Goal: Task Accomplishment & Management: Manage account settings

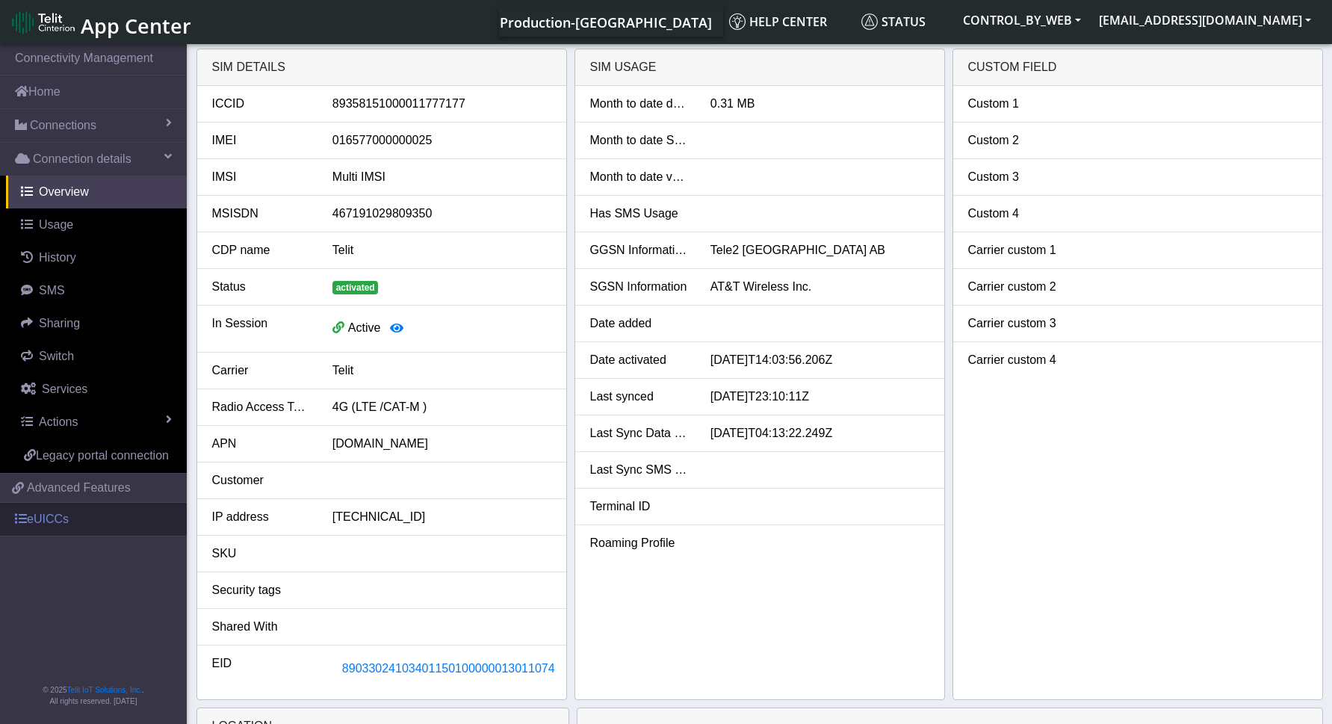
click at [47, 515] on link "eUICCs" at bounding box center [93, 519] width 187 height 33
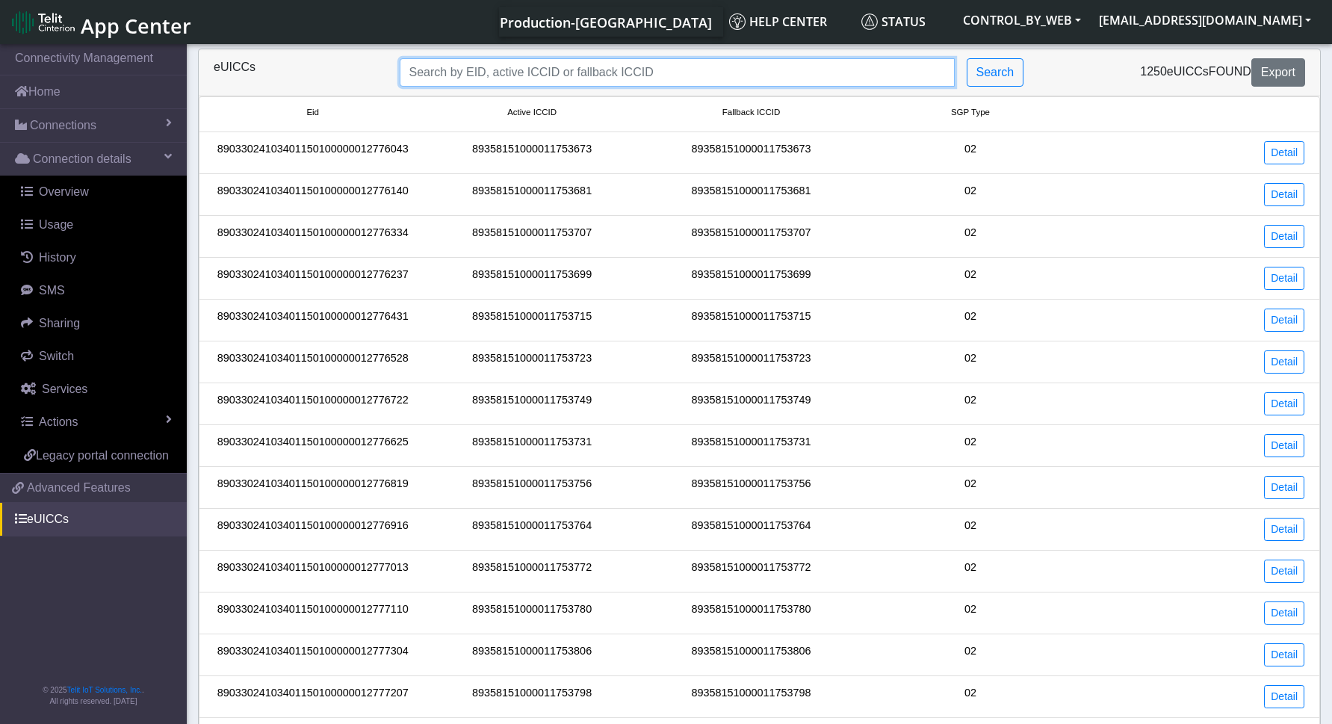
drag, startPoint x: 451, startPoint y: 80, endPoint x: 510, endPoint y: 45, distance: 68.7
click at [451, 80] on input "Search..." at bounding box center [677, 72] width 555 height 28
paste input "89358151000011777177"
type input "89358151000011777177"
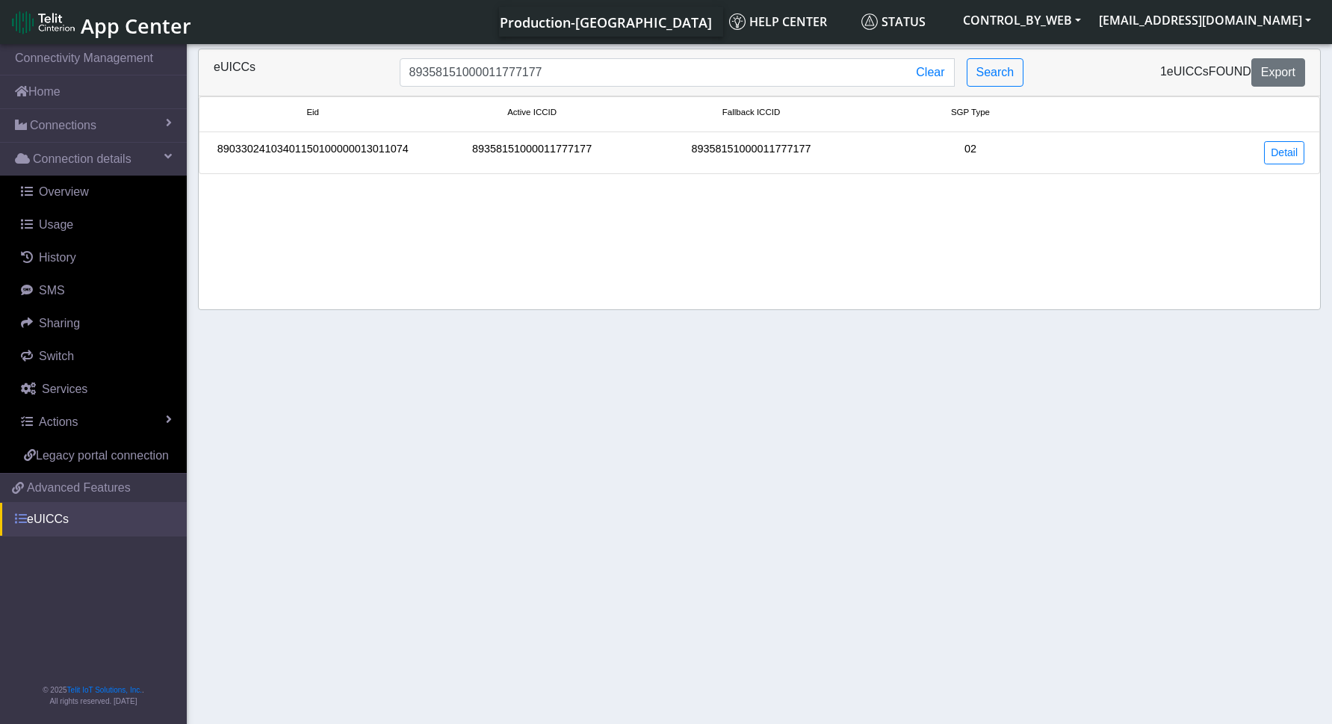
click at [30, 522] on link "eUICCs" at bounding box center [93, 519] width 187 height 33
click at [49, 491] on span "Advanced Features" at bounding box center [79, 488] width 104 height 18
click at [291, 149] on div "89033024103401150100000013011074" at bounding box center [312, 152] width 219 height 23
click at [1282, 149] on link "Detail" at bounding box center [1284, 152] width 40 height 23
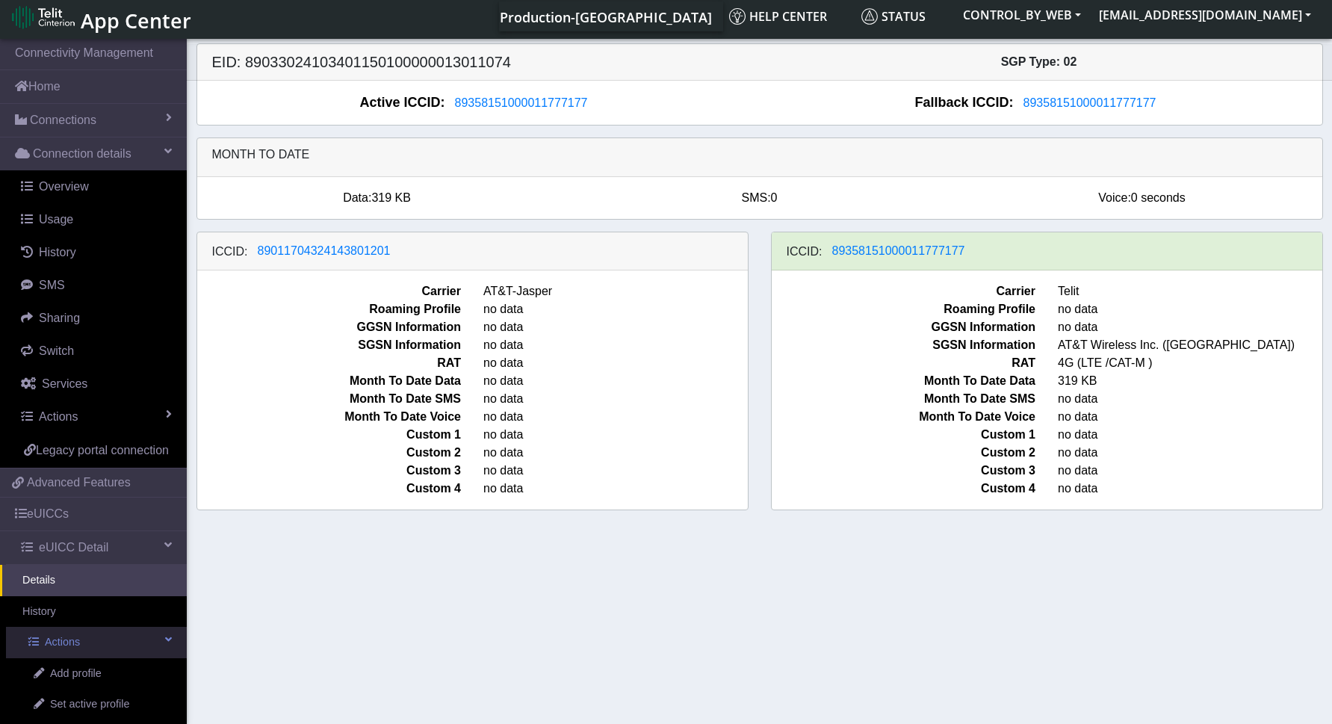
scroll to position [102, 0]
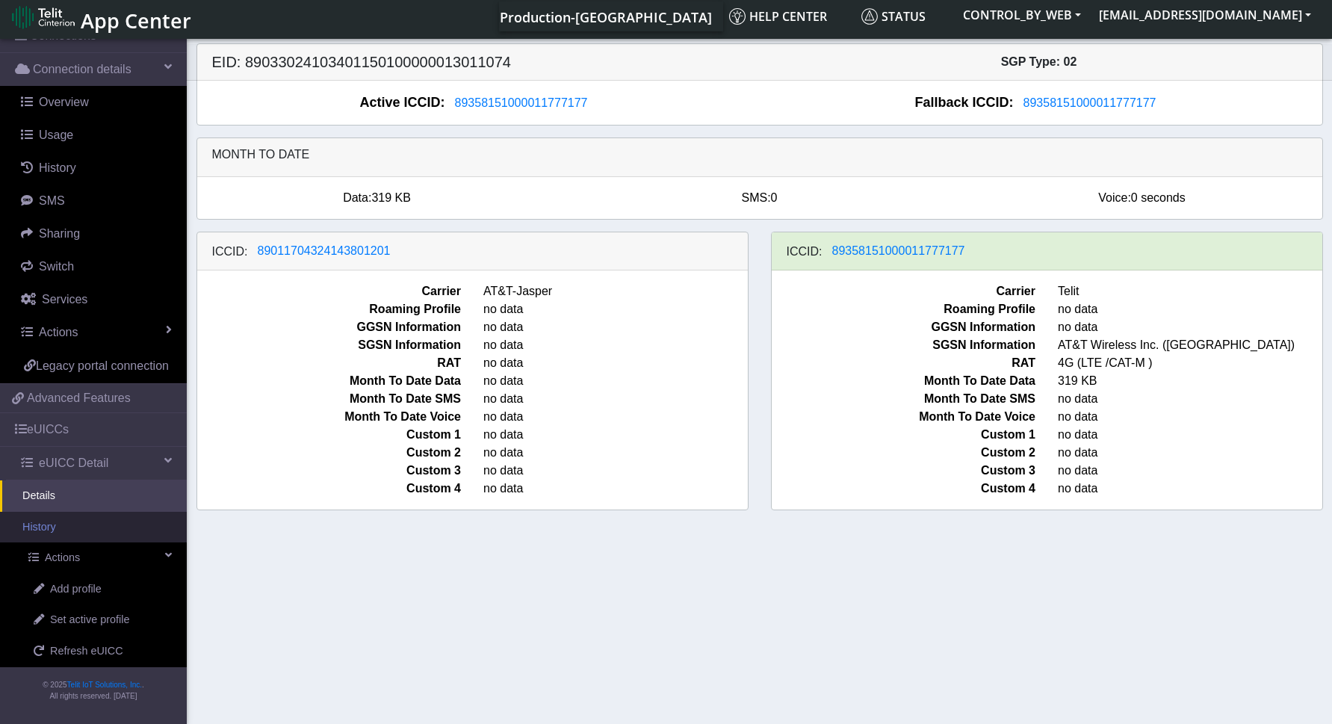
click at [118, 621] on span "Set active profile" at bounding box center [89, 620] width 79 height 16
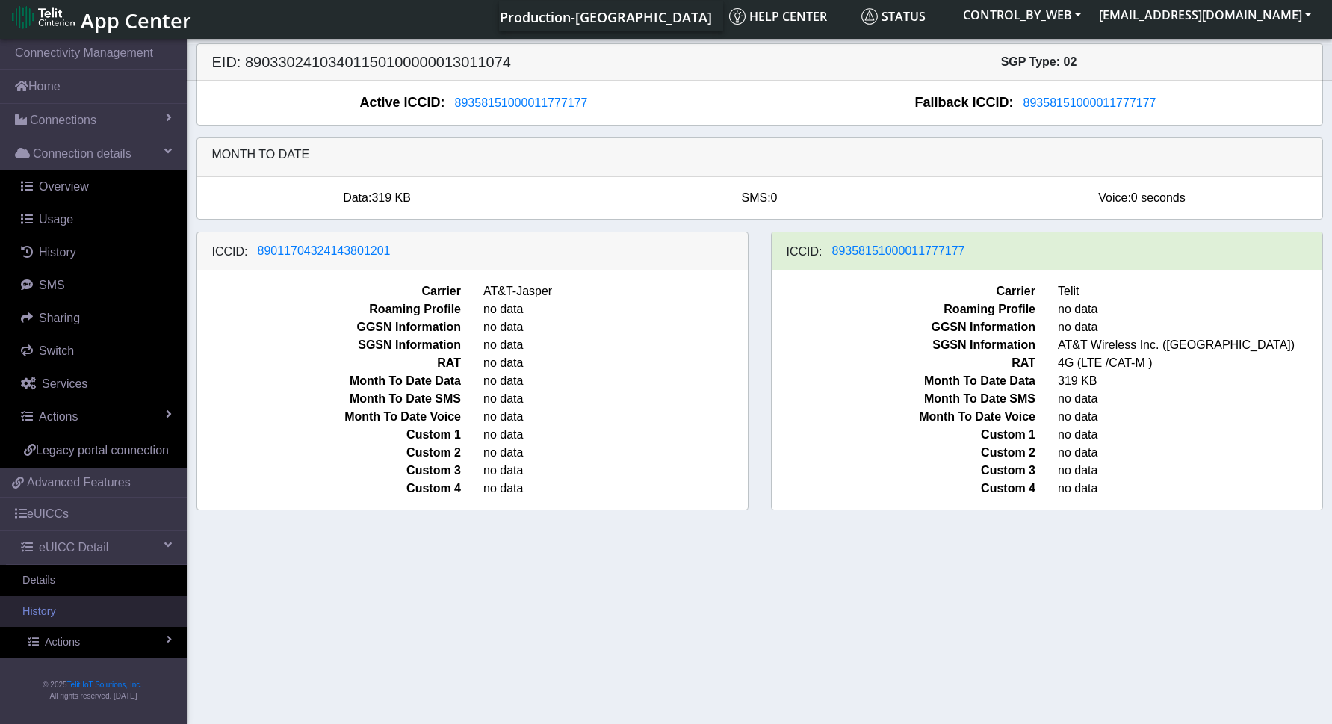
scroll to position [9, 0]
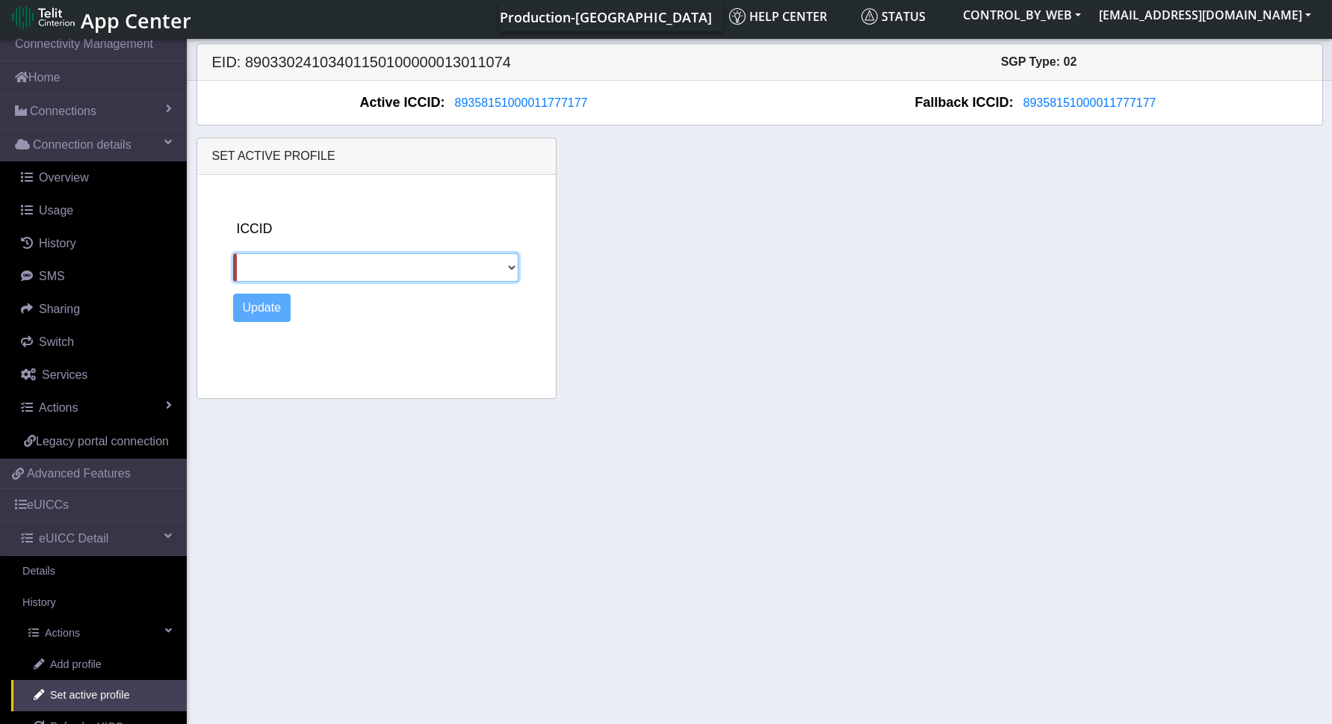
click at [414, 265] on select "89011704324143801201" at bounding box center [375, 267] width 285 height 28
select select "89011704324143801201"
click at [233, 253] on select "89011704324143801201" at bounding box center [375, 267] width 285 height 28
click at [269, 308] on button "Update" at bounding box center [262, 308] width 58 height 28
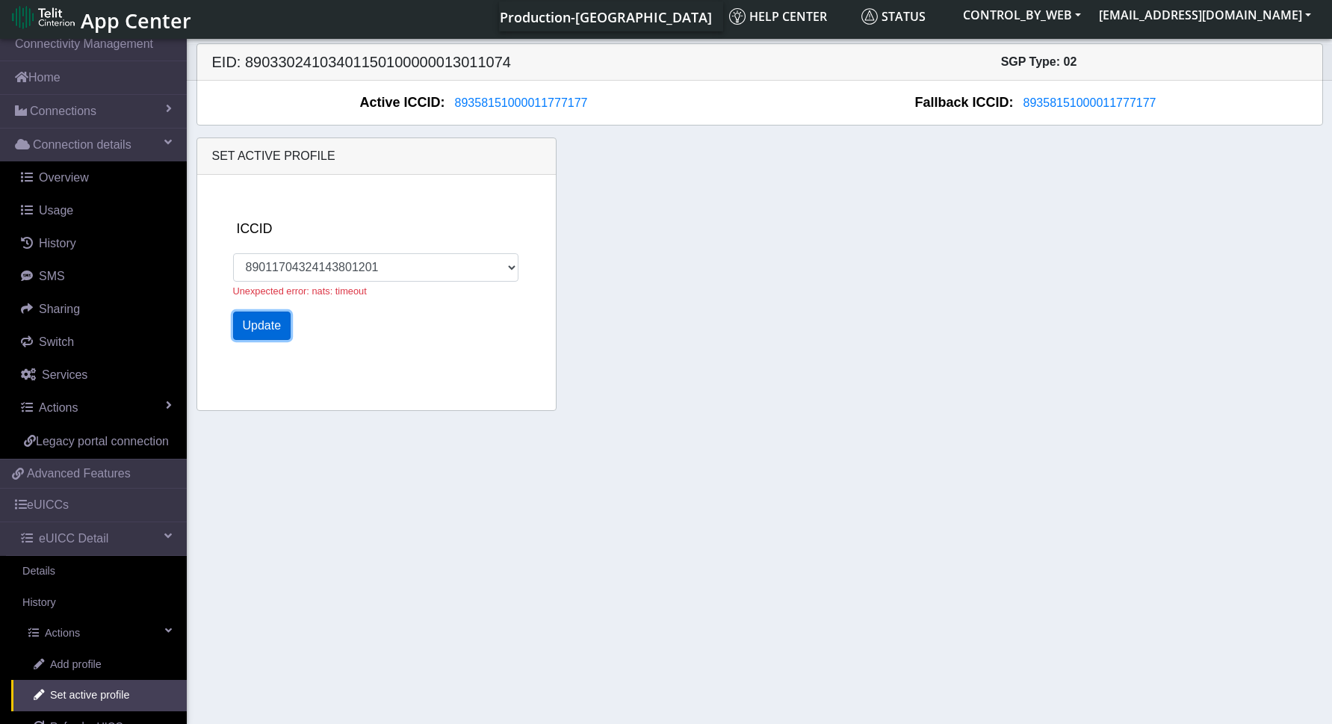
click at [264, 328] on button "Update" at bounding box center [262, 325] width 58 height 28
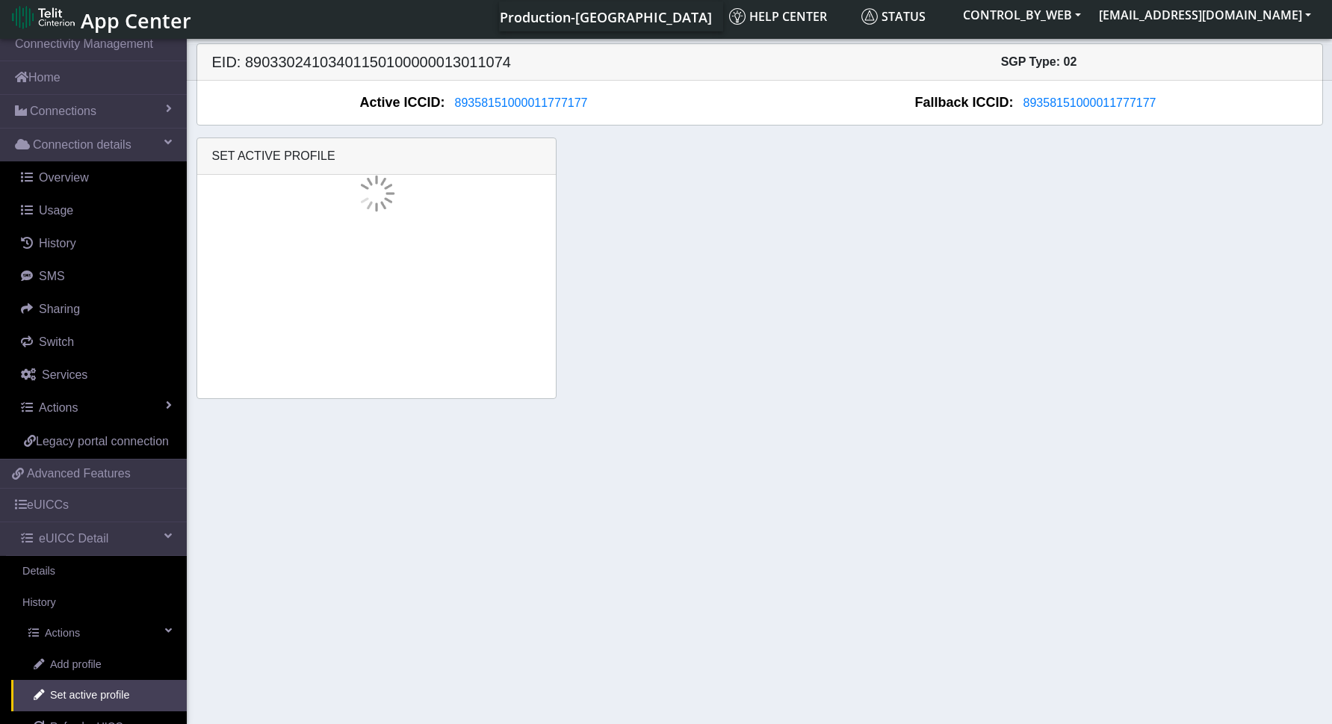
click at [731, 180] on div "Set active profile" at bounding box center [759, 267] width 1149 height 261
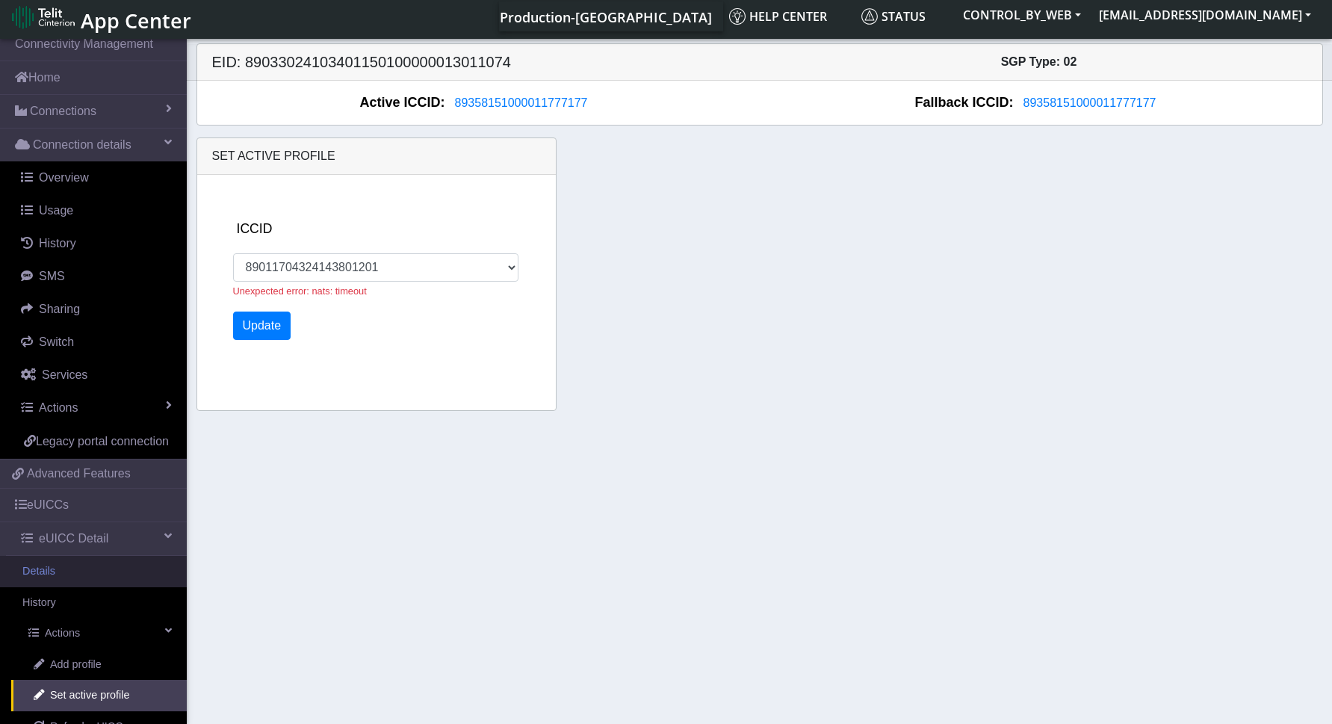
click at [40, 587] on link "Details" at bounding box center [93, 571] width 187 height 31
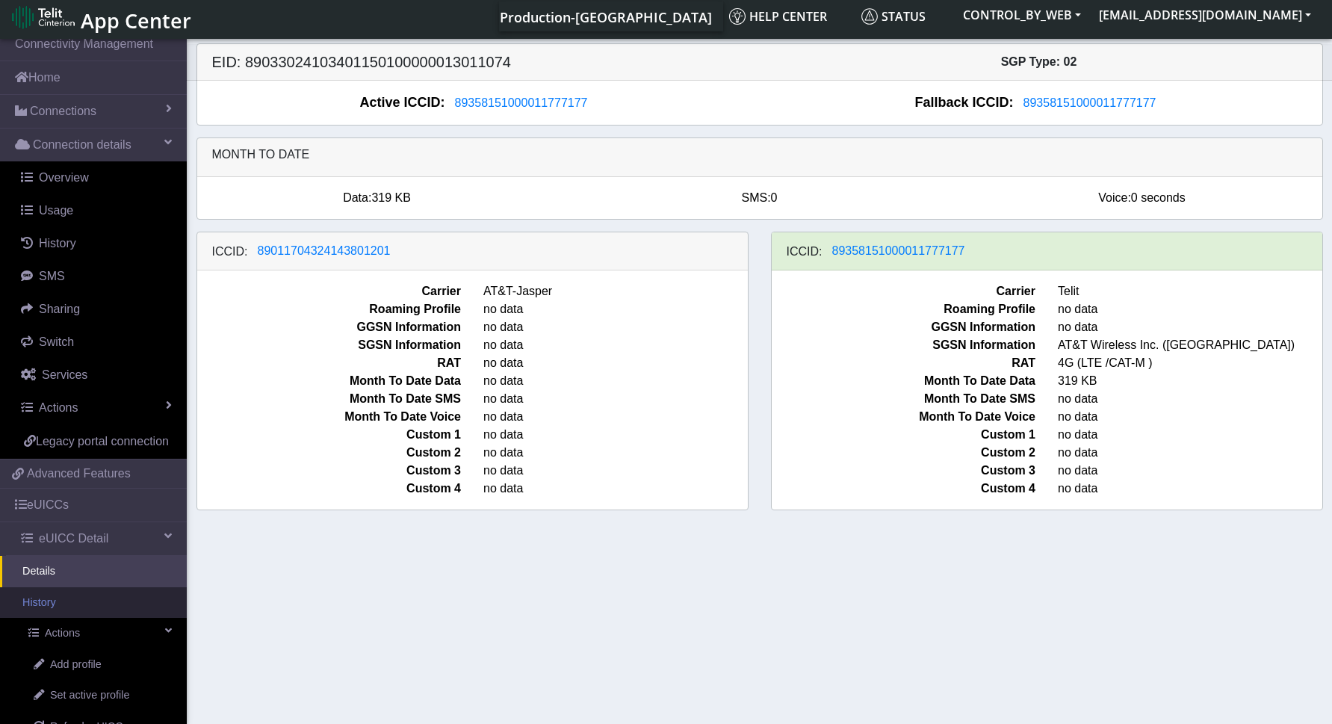
scroll to position [102, 0]
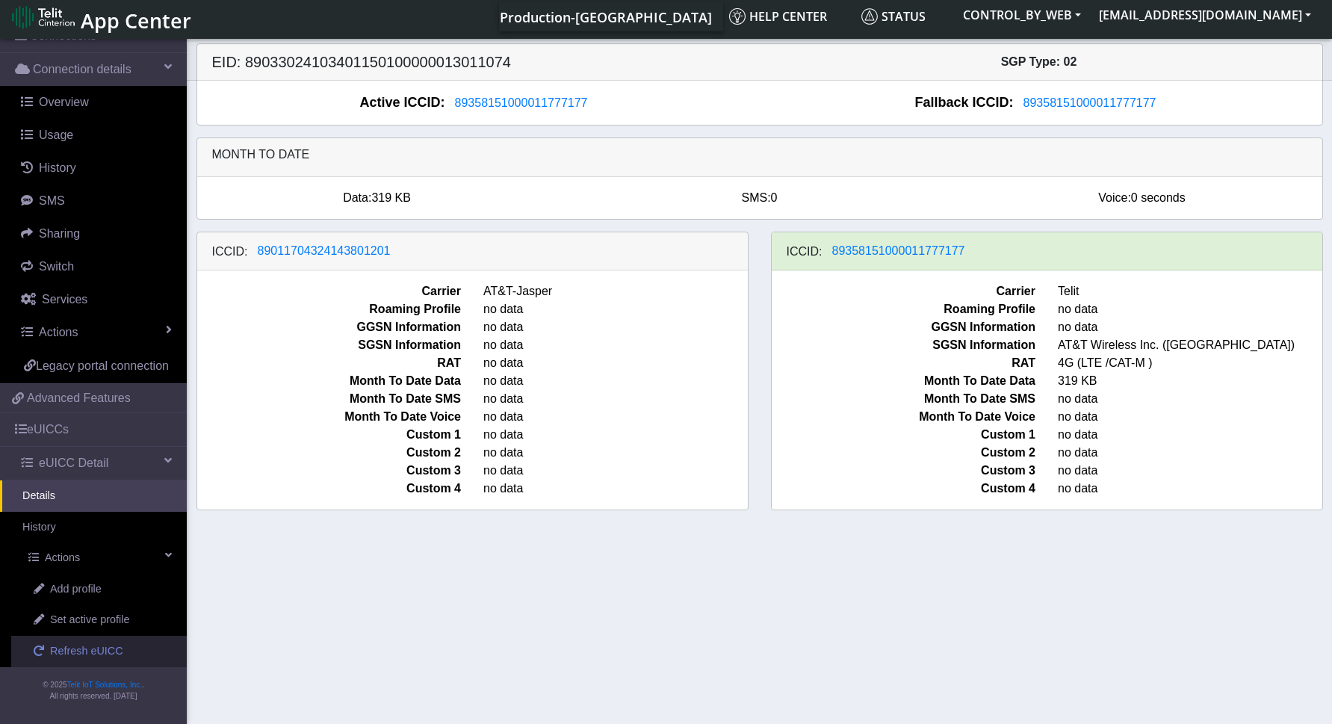
click at [84, 659] on span "Refresh eUICC" at bounding box center [86, 651] width 73 height 16
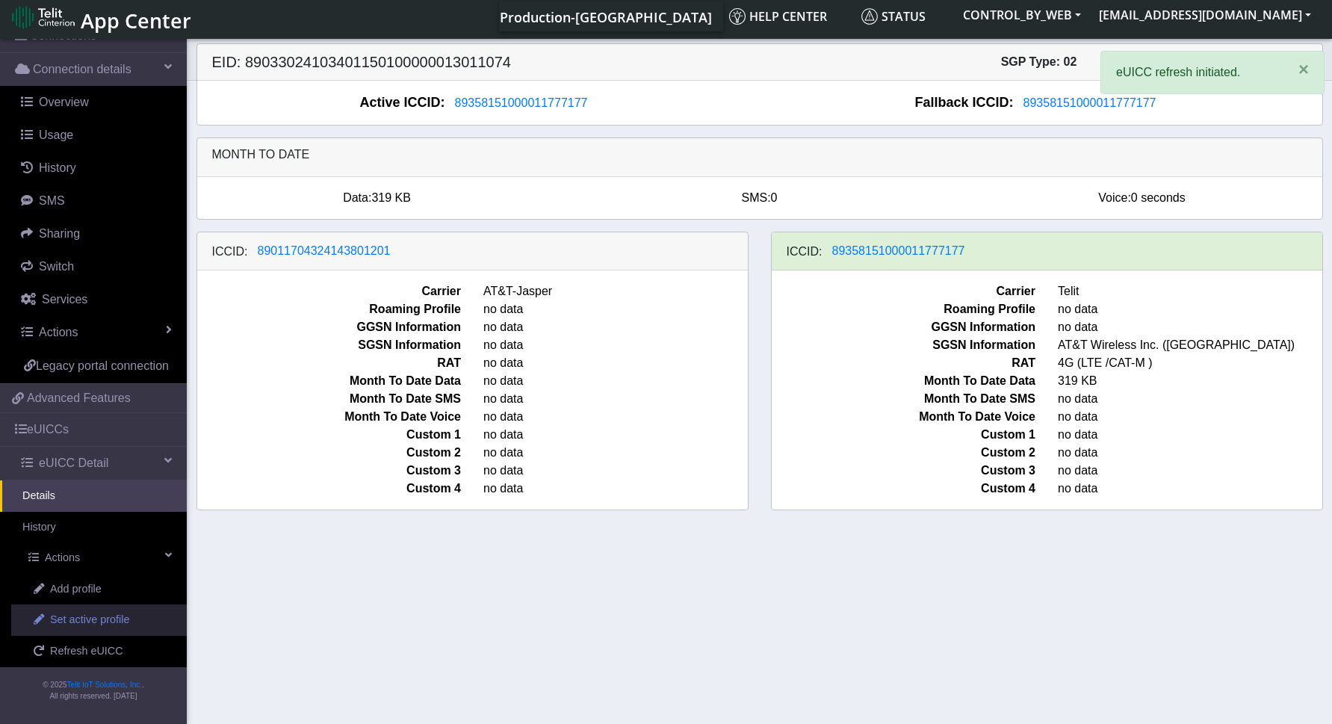
click at [88, 620] on span "Set active profile" at bounding box center [89, 620] width 79 height 16
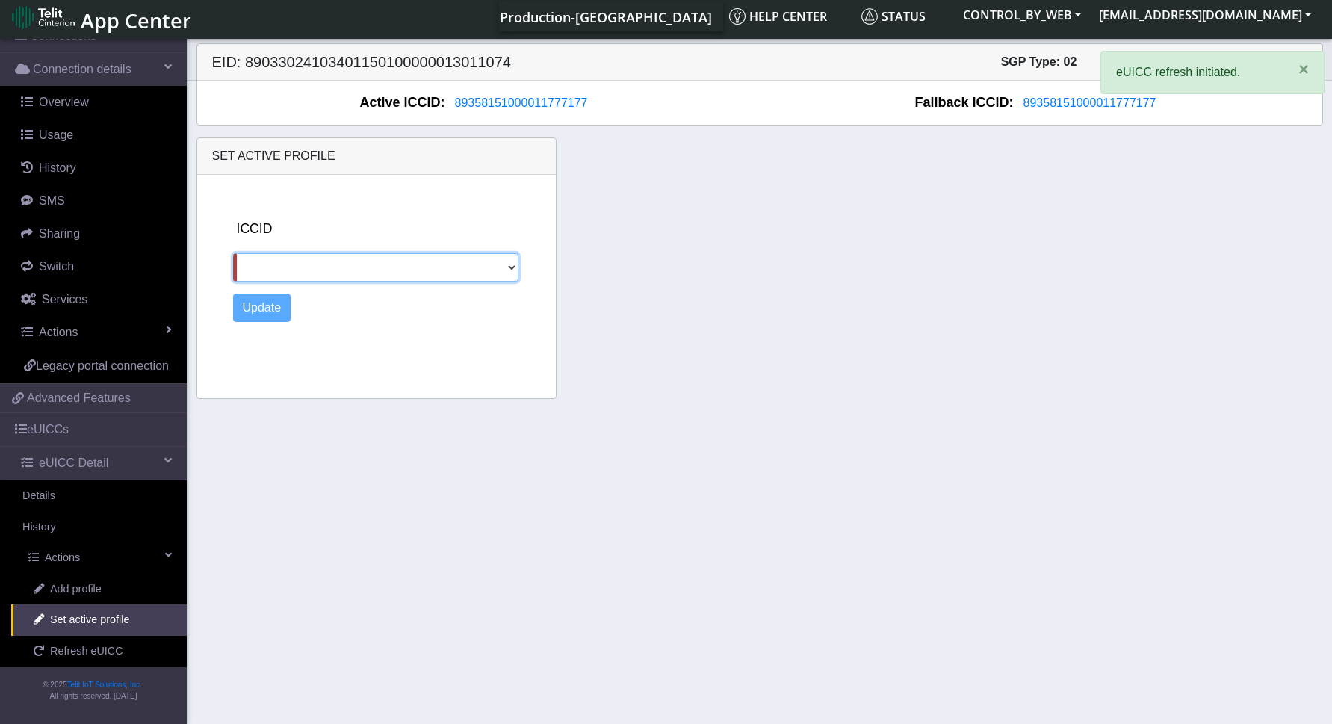
click at [512, 261] on select "89011704324143801201" at bounding box center [375, 267] width 285 height 28
select select "89011704324143801201"
click at [233, 253] on select "89011704324143801201" at bounding box center [375, 267] width 285 height 28
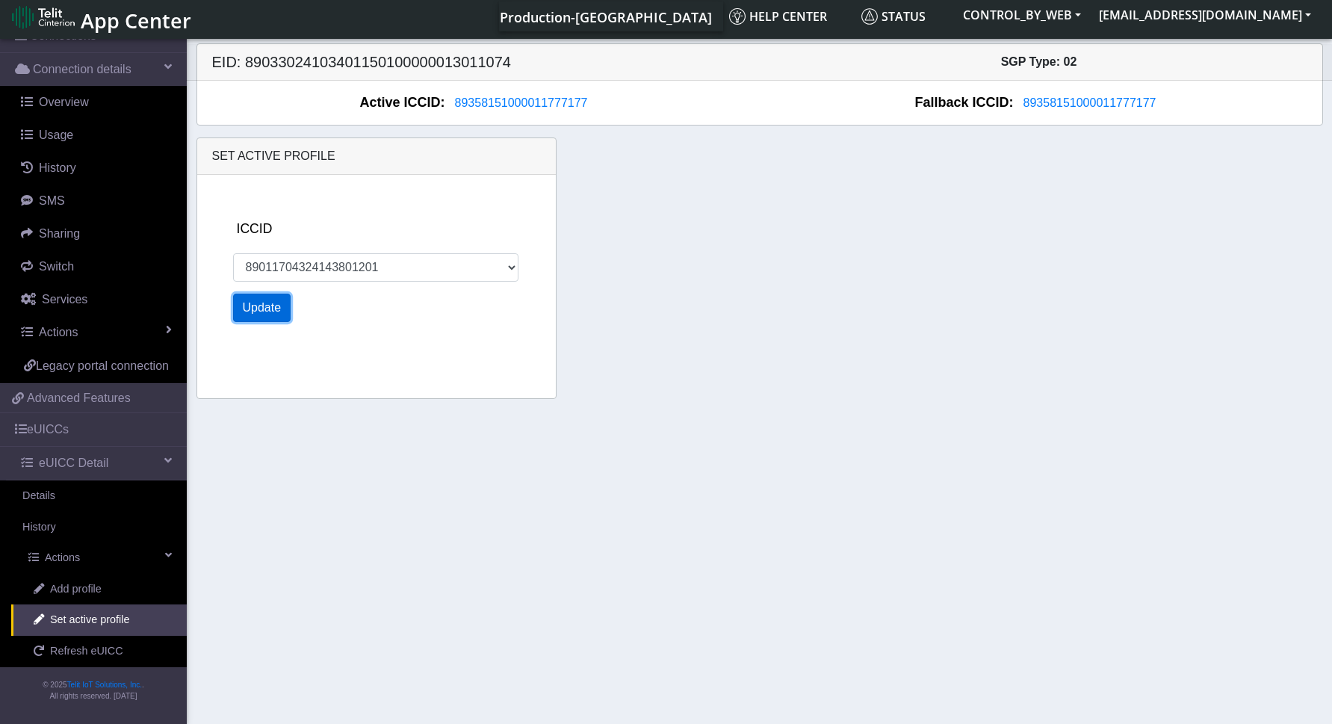
click at [267, 314] on button "Update" at bounding box center [262, 308] width 58 height 28
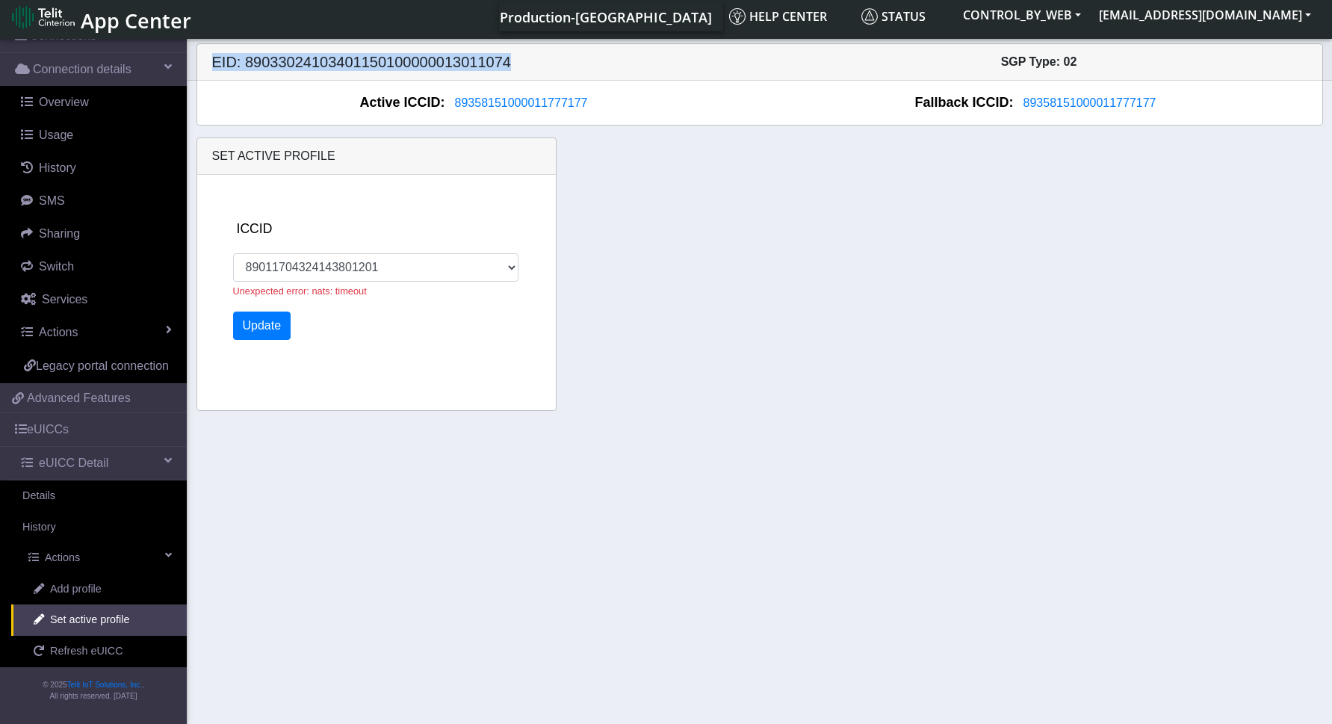
drag, startPoint x: 215, startPoint y: 59, endPoint x: 533, endPoint y: 61, distance: 318.2
click at [533, 61] on h5 "EID: 89033024103401150100000013011074" at bounding box center [480, 62] width 559 height 18
copy h5 "EID: 89033024103401150100000013011074"
click at [504, 469] on section "Connectivity Management Home Connections List Map Connection details Overview U…" at bounding box center [666, 380] width 1332 height 688
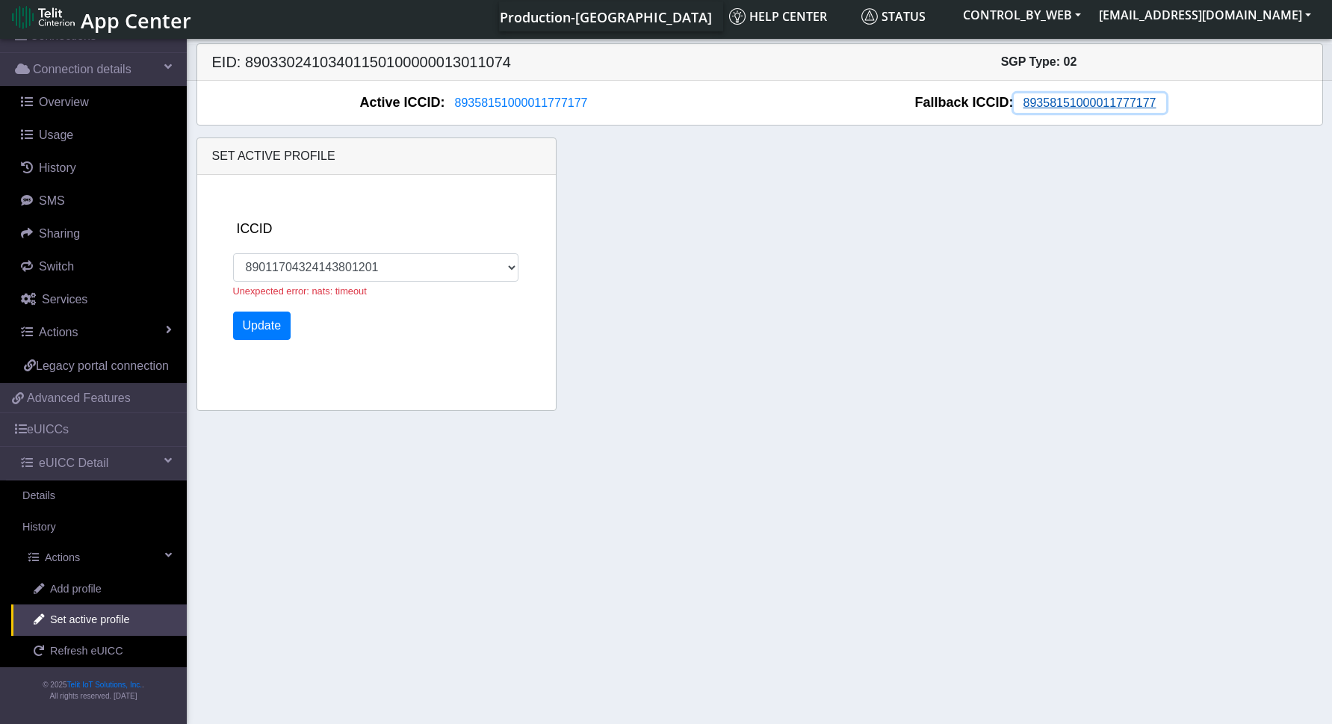
drag, startPoint x: 1156, startPoint y: 102, endPoint x: 1073, endPoint y: 111, distance: 83.4
click at [1073, 111] on button "89358151000011777177" at bounding box center [1090, 102] width 152 height 19
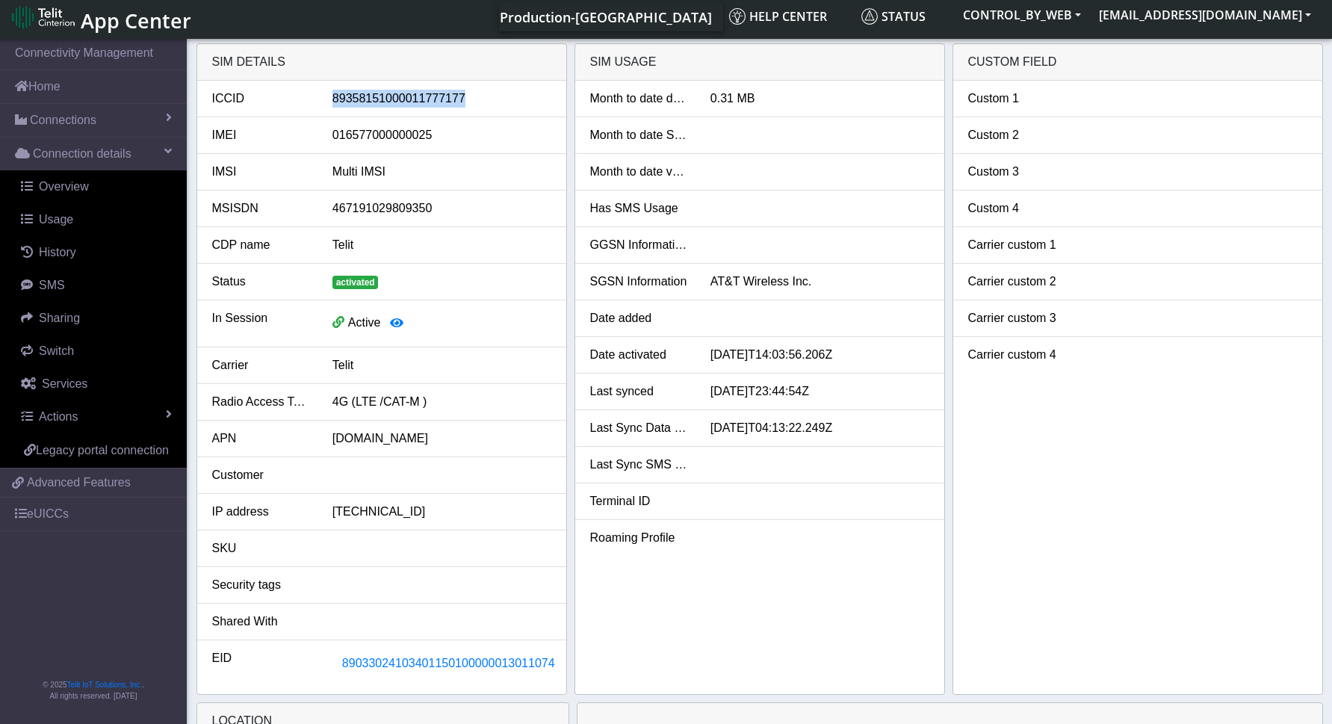
drag, startPoint x: 488, startPoint y: 88, endPoint x: 329, endPoint y: 104, distance: 159.1
click at [329, 104] on li "ICCID [TECHNICAL_ID]" at bounding box center [381, 99] width 369 height 37
copy div "89358151000011777177"
